Goal: Task Accomplishment & Management: Use online tool/utility

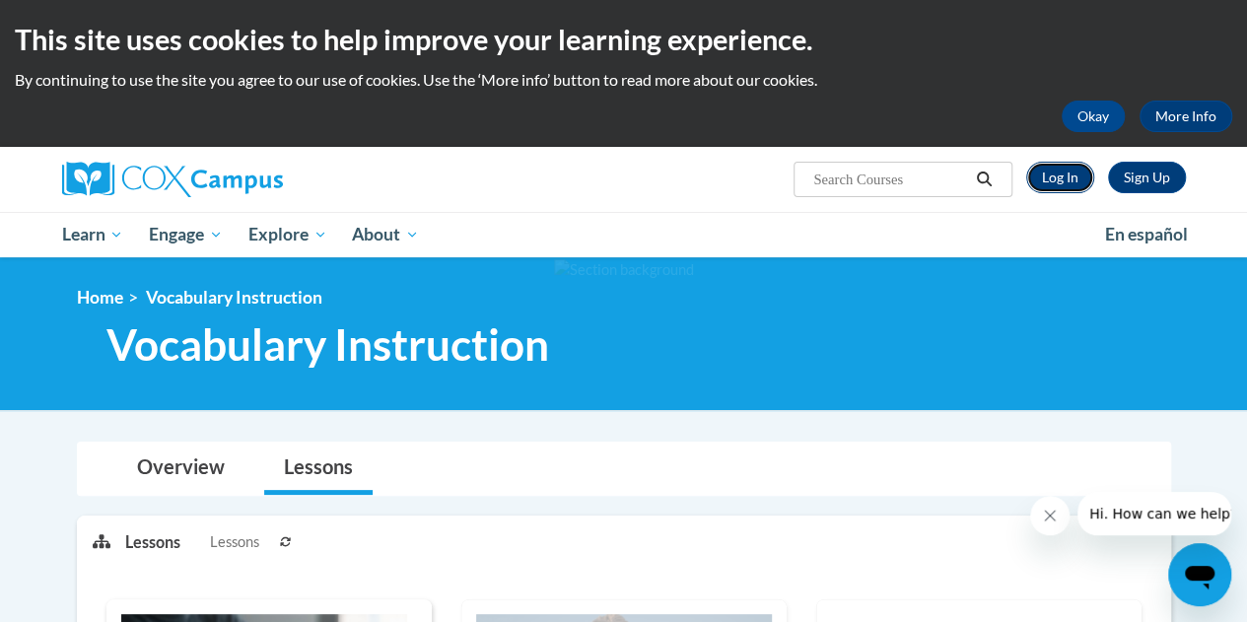
click at [1074, 174] on link "Log In" at bounding box center [1060, 178] width 68 height 32
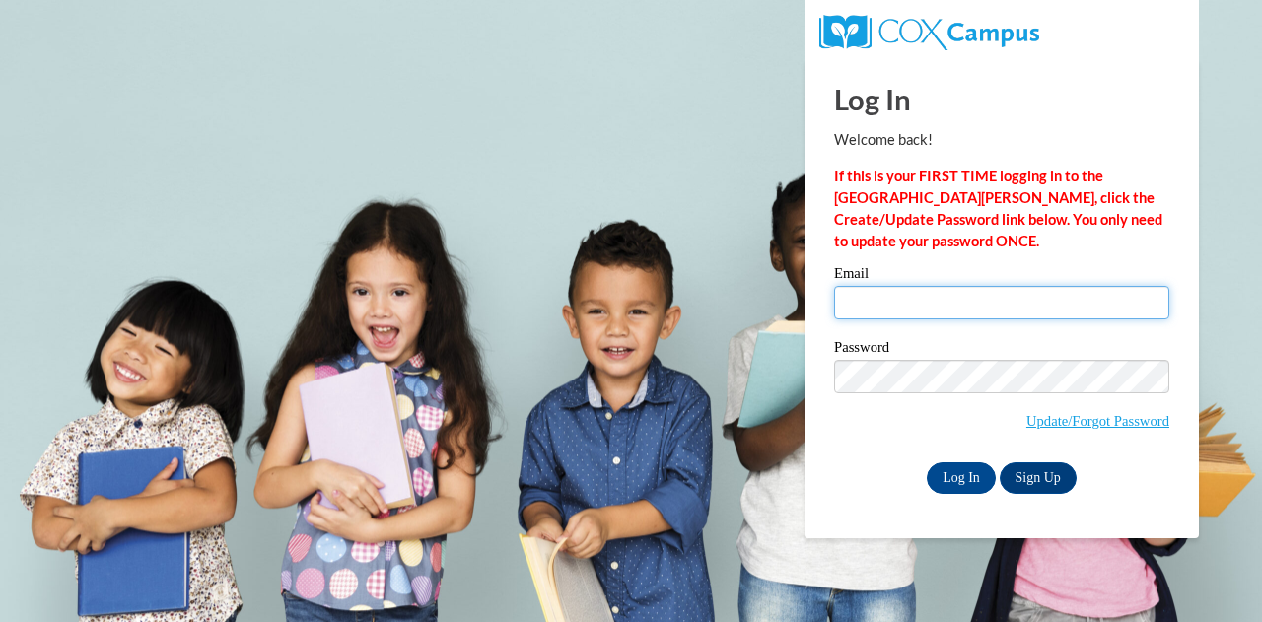
click at [848, 305] on input "Email" at bounding box center [1001, 303] width 335 height 34
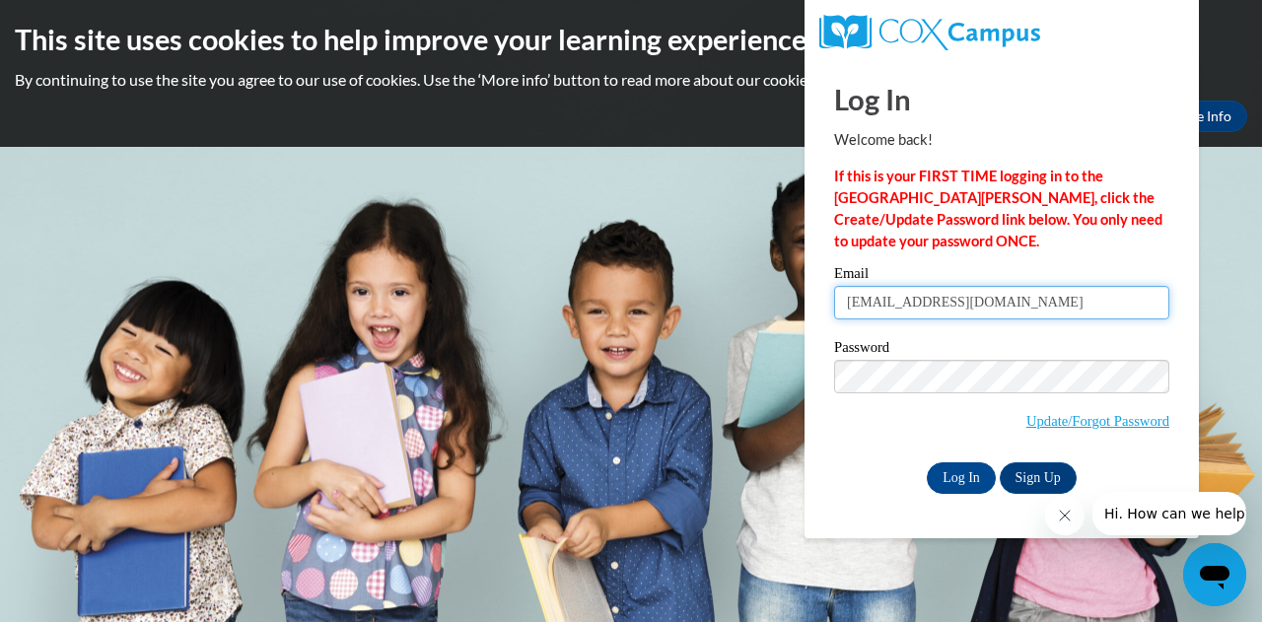
type input "emmacosson101@gmail.com"
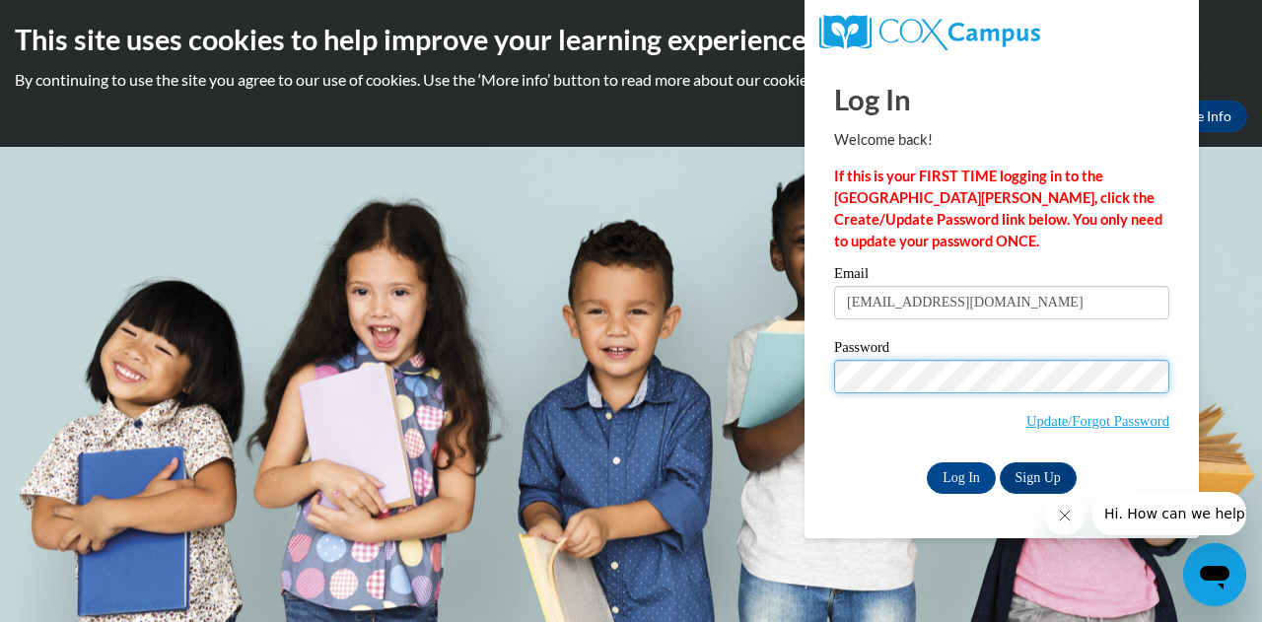
click at [927, 462] on input "Log In" at bounding box center [961, 478] width 69 height 32
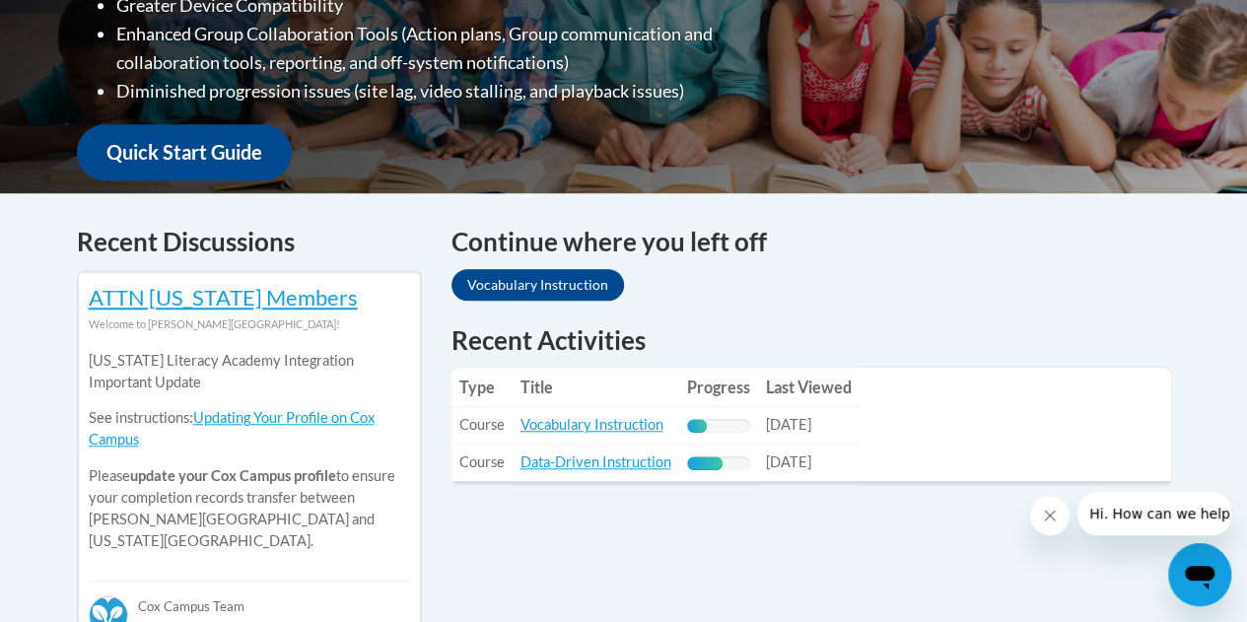
scroll to position [647, 0]
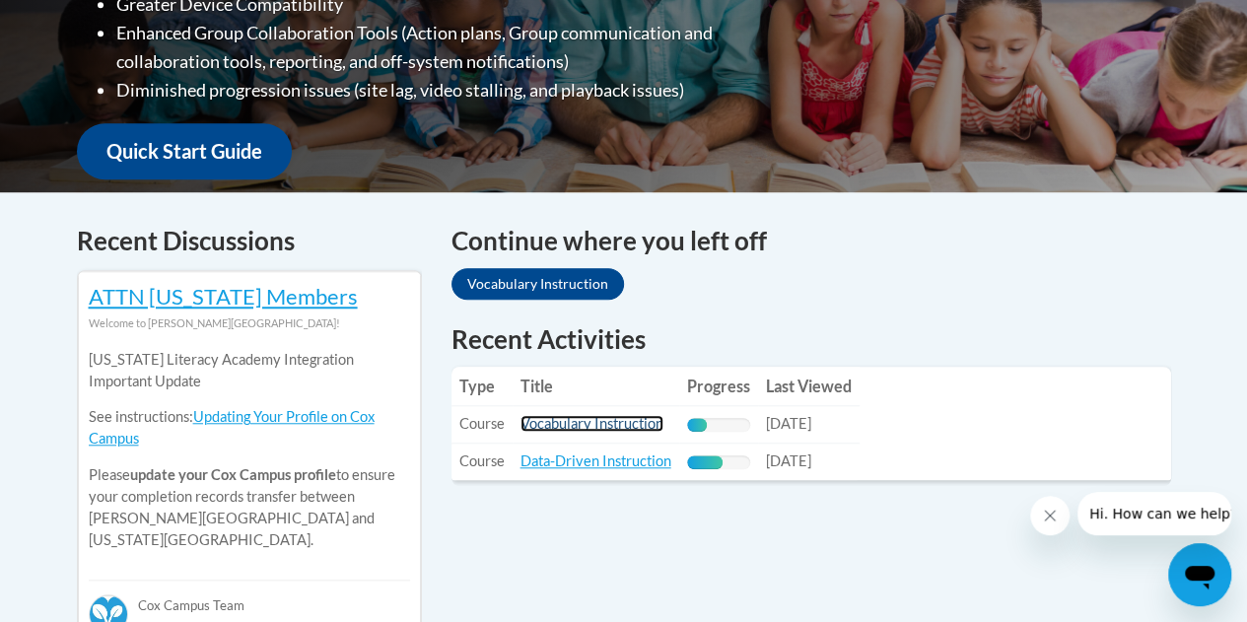
click at [604, 426] on link "Vocabulary Instruction" at bounding box center [591, 423] width 143 height 17
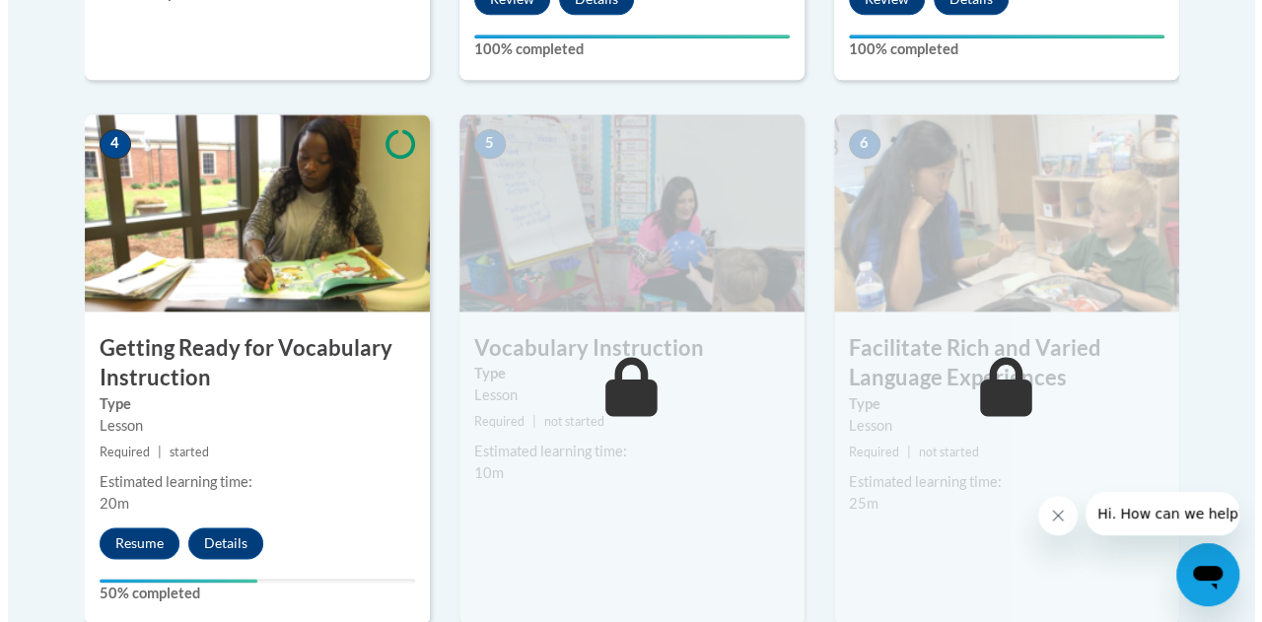
scroll to position [1095, 0]
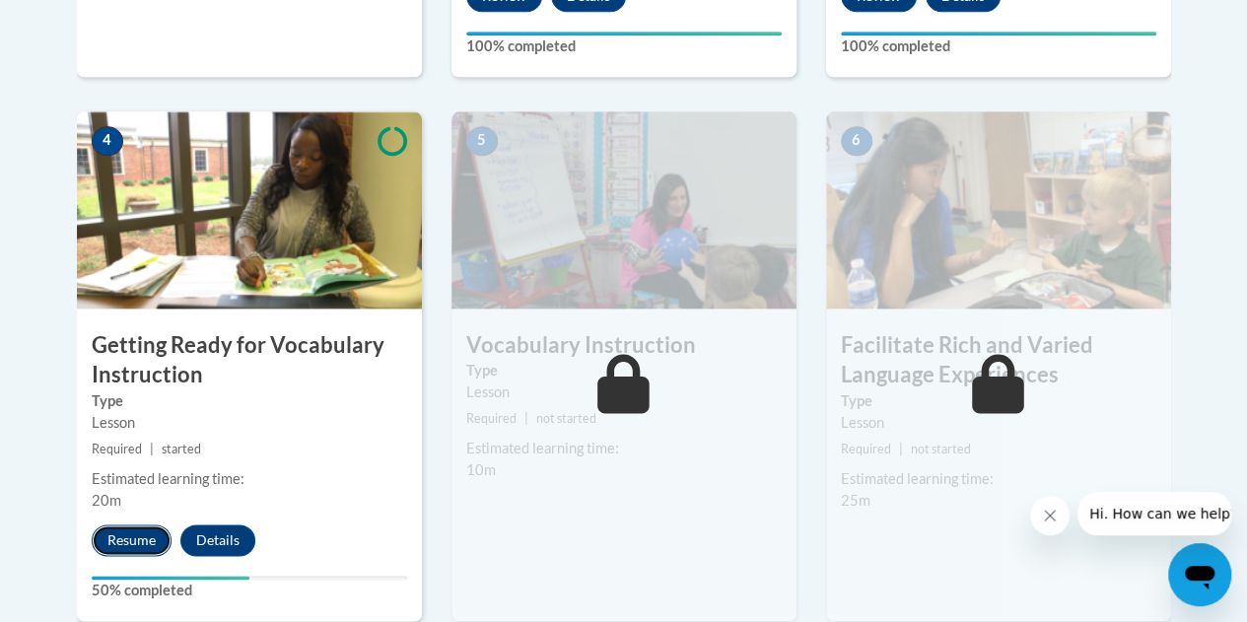
click at [130, 530] on button "Resume" at bounding box center [132, 540] width 80 height 32
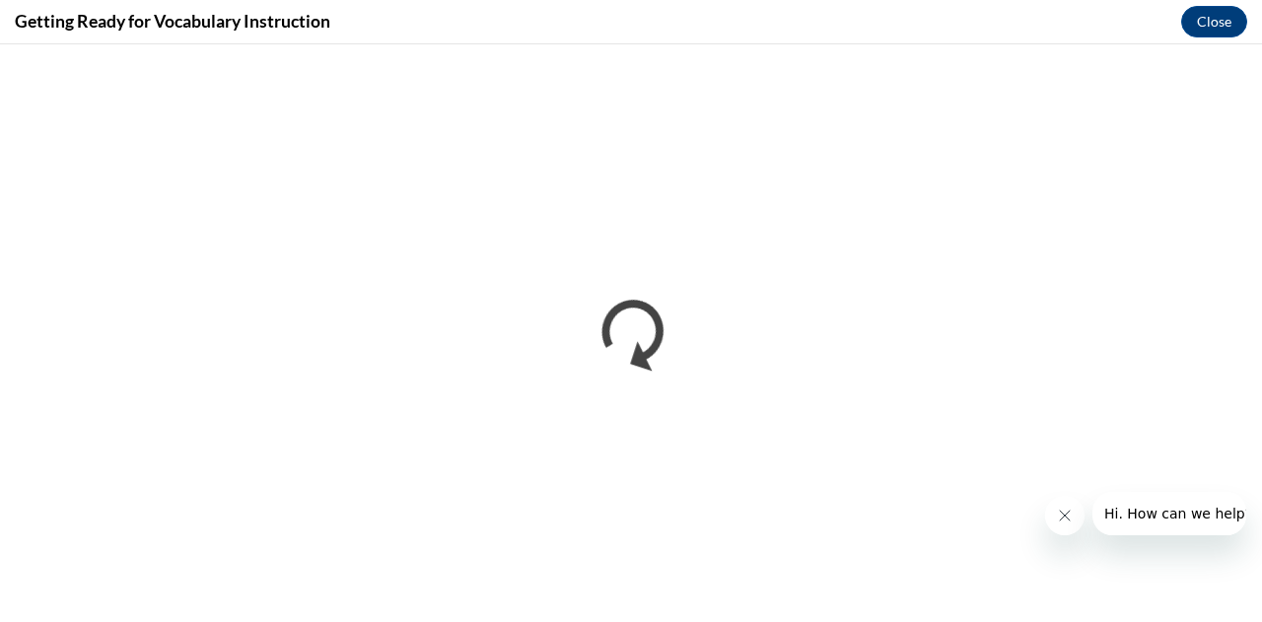
scroll to position [0, 0]
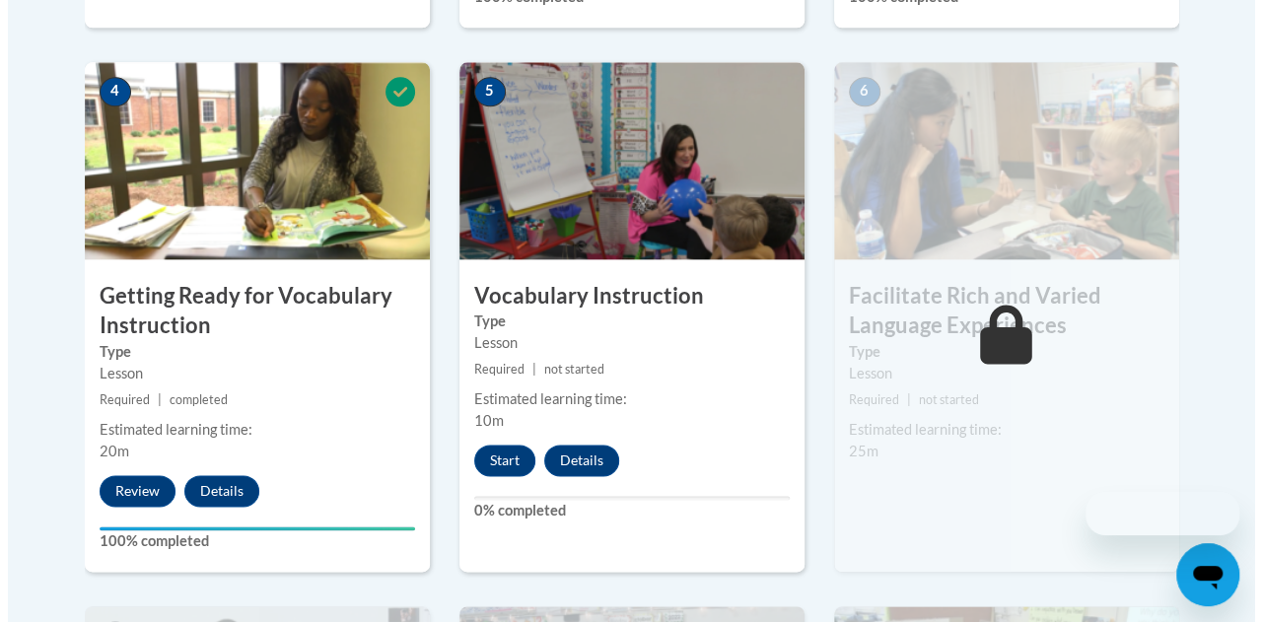
scroll to position [1145, 0]
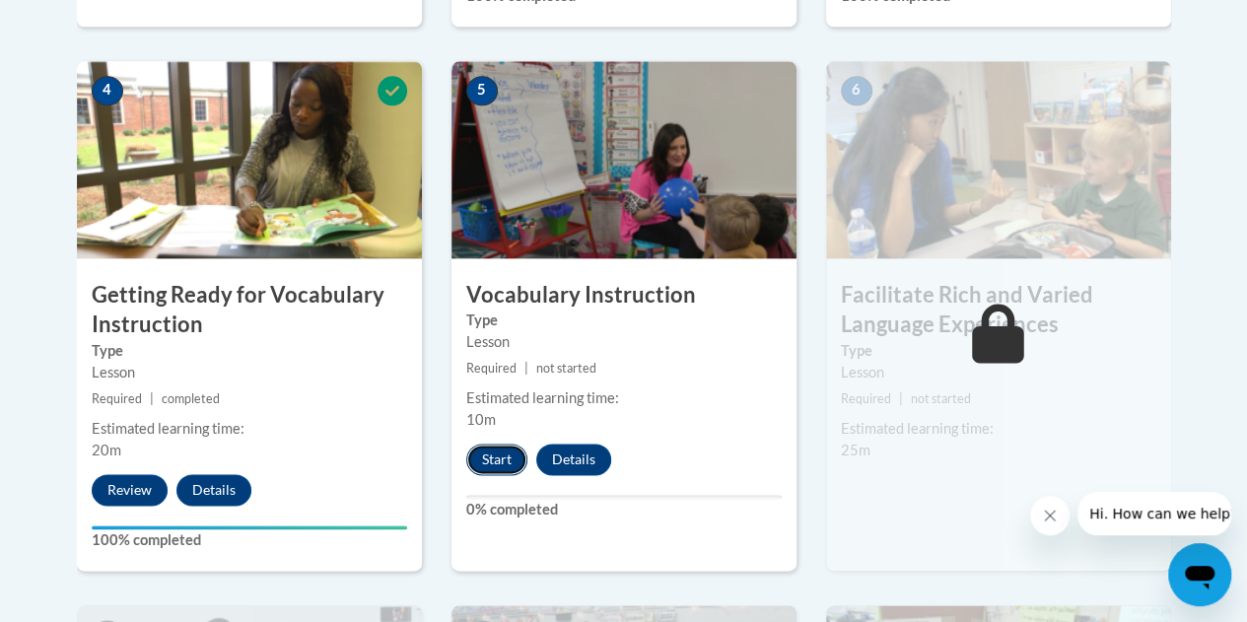
click at [497, 451] on button "Start" at bounding box center [496, 460] width 61 height 32
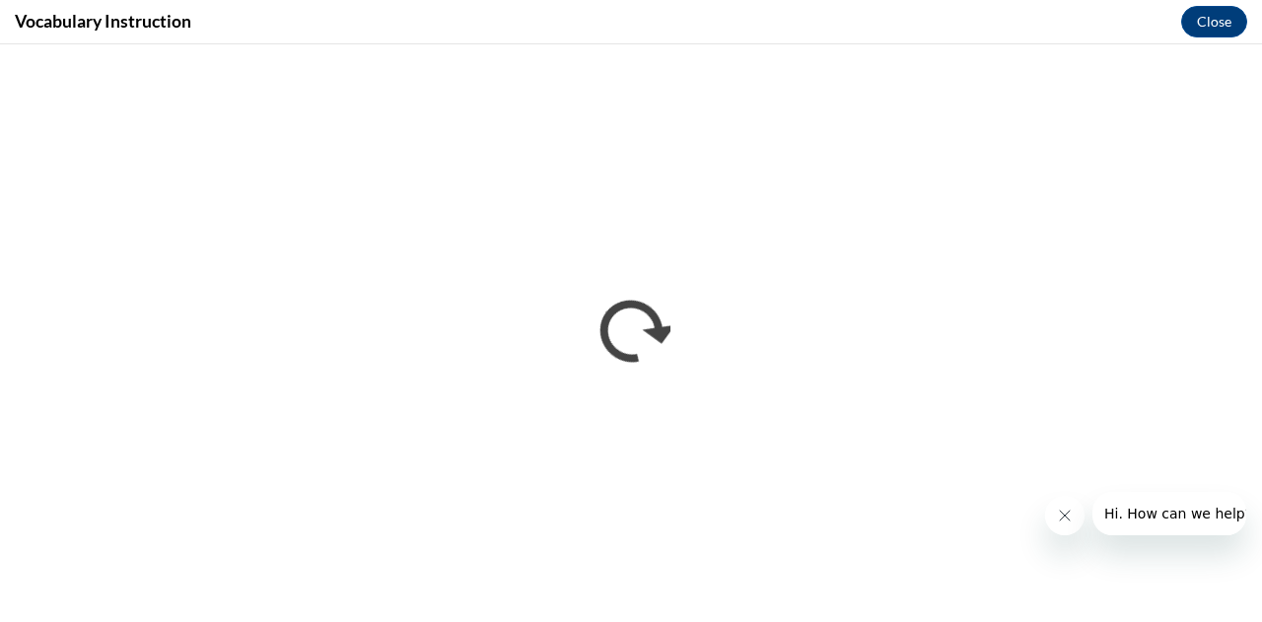
scroll to position [0, 0]
